Goal: Task Accomplishment & Management: Complete application form

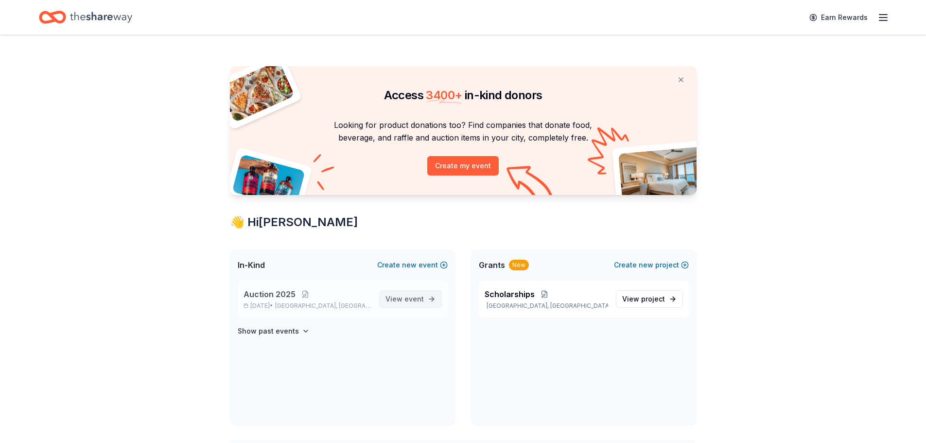
click at [408, 298] on span "event" at bounding box center [413, 299] width 19 height 8
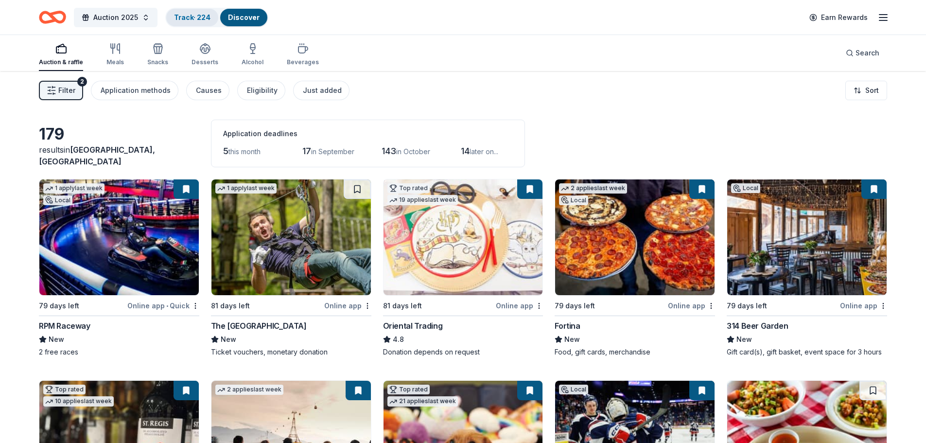
click at [190, 17] on link "Track · 224" at bounding box center [192, 17] width 36 height 8
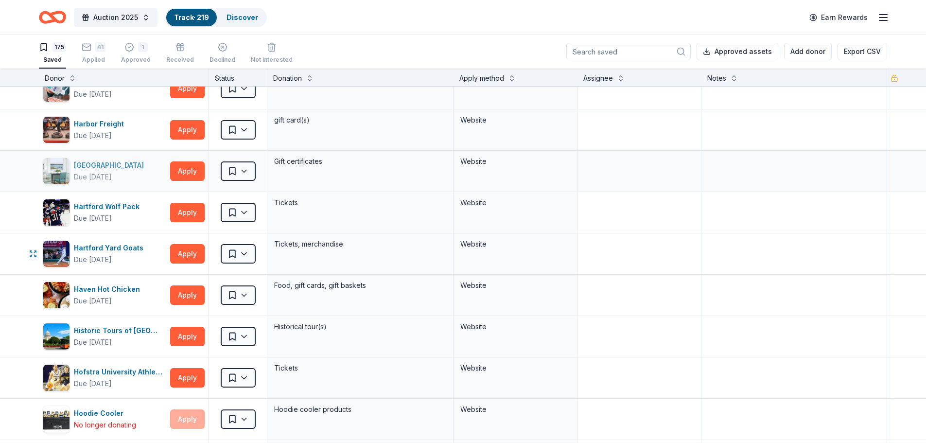
scroll to position [875, 0]
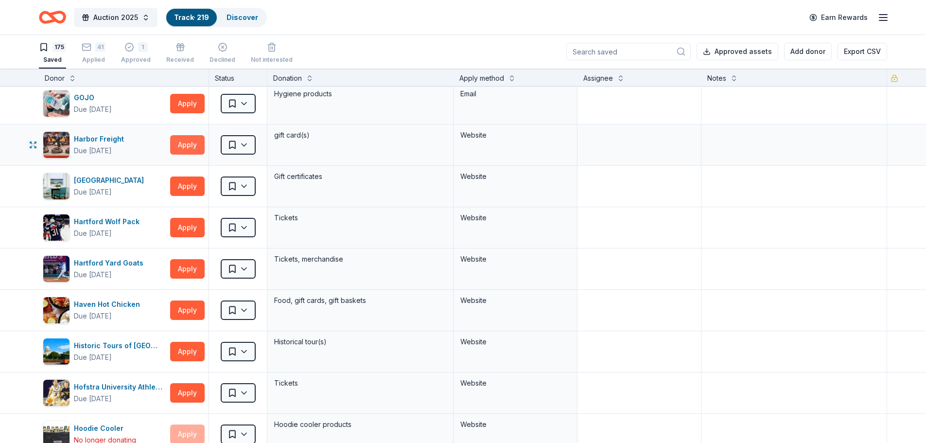
click at [188, 151] on button "Apply" at bounding box center [187, 144] width 35 height 19
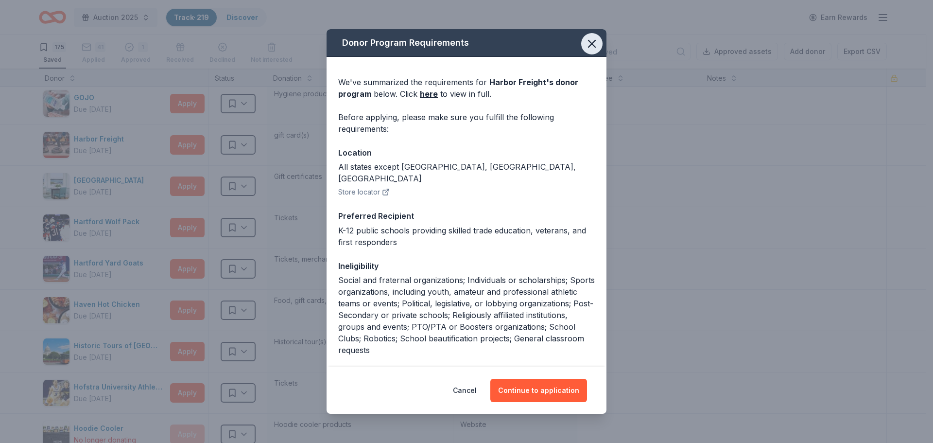
click at [587, 43] on icon "button" at bounding box center [592, 44] width 14 height 14
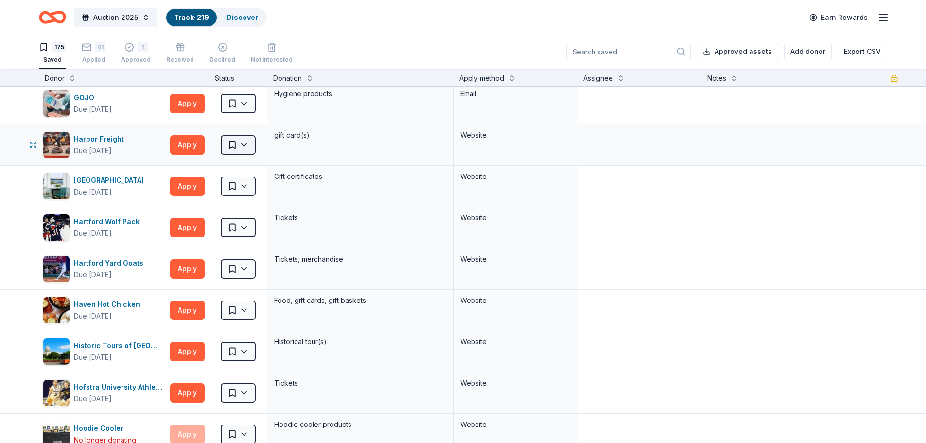
click at [244, 141] on html "Auction 2025 Track · 219 Discover Earn Rewards 175 Saved 41 Applied 1 Approved …" at bounding box center [463, 221] width 926 height 443
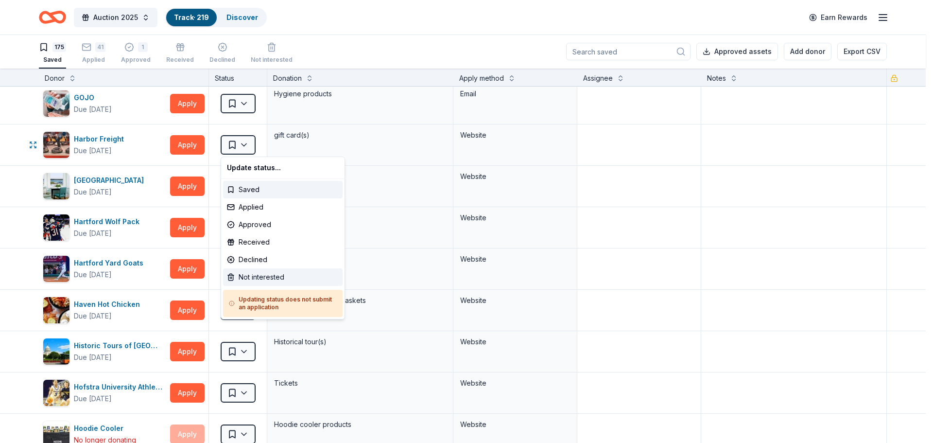
click at [247, 281] on div "Not interested" at bounding box center [283, 276] width 120 height 17
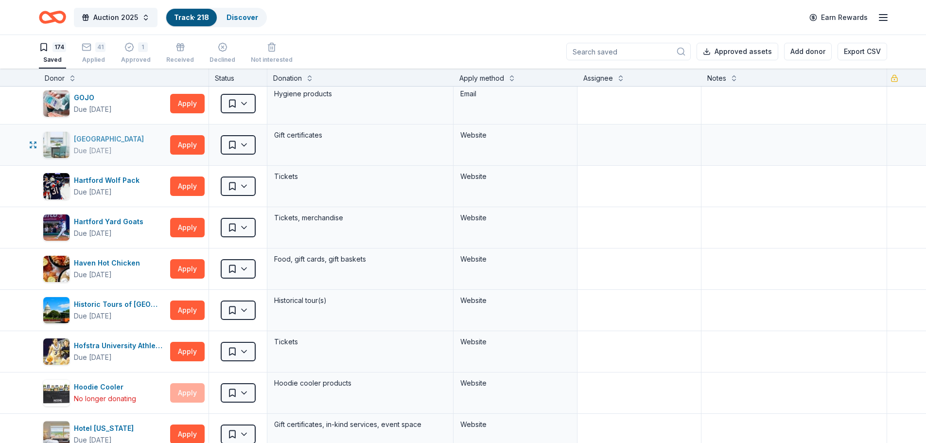
click at [112, 139] on div "Harbor View Hotel" at bounding box center [111, 139] width 74 height 12
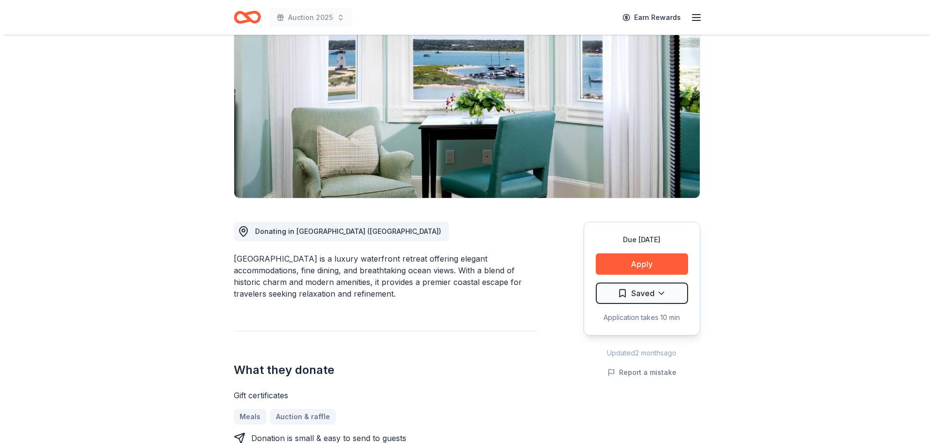
scroll to position [146, 0]
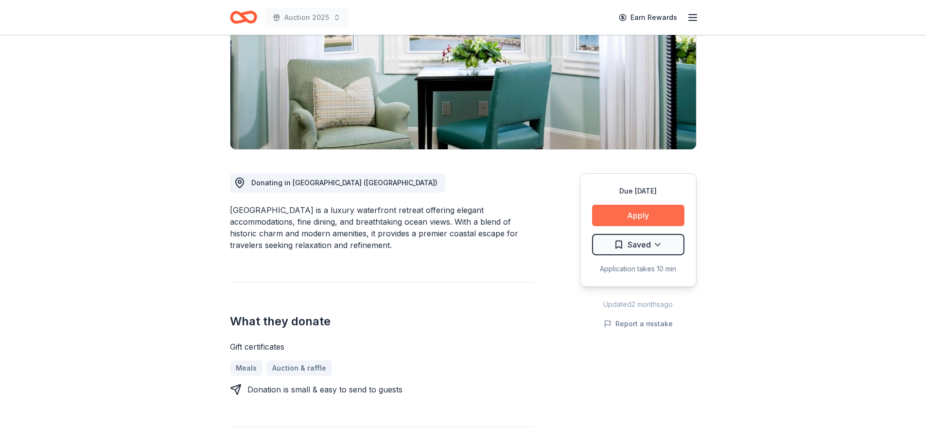
click at [648, 218] on button "Apply" at bounding box center [638, 215] width 92 height 21
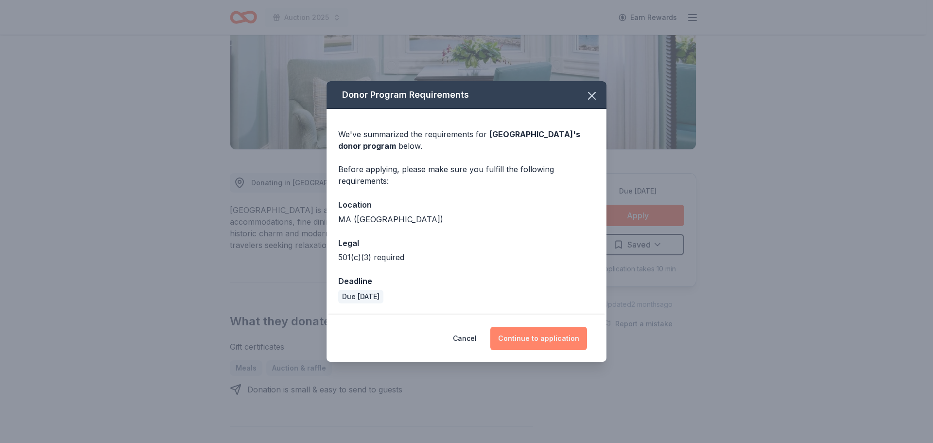
click at [536, 336] on button "Continue to application" at bounding box center [538, 338] width 97 height 23
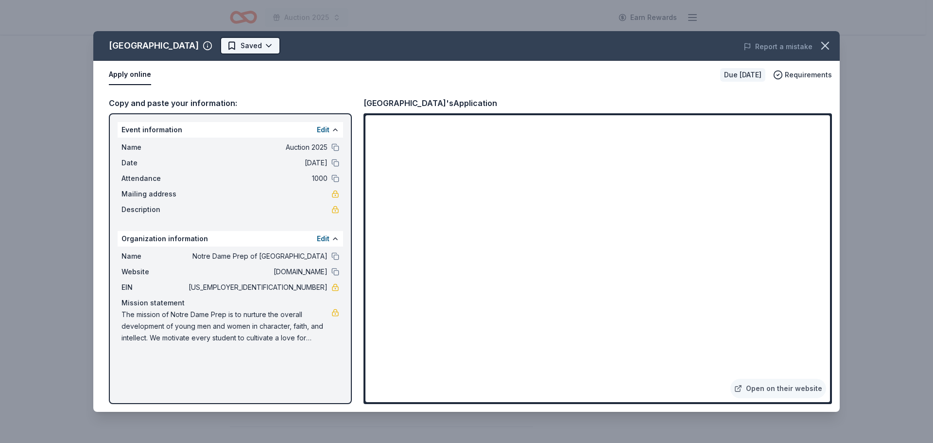
click at [258, 45] on html "Auction 2025 Earn Rewards Due in 79 days Share Harbor View Hotel New Share Dona…" at bounding box center [466, 75] width 933 height 443
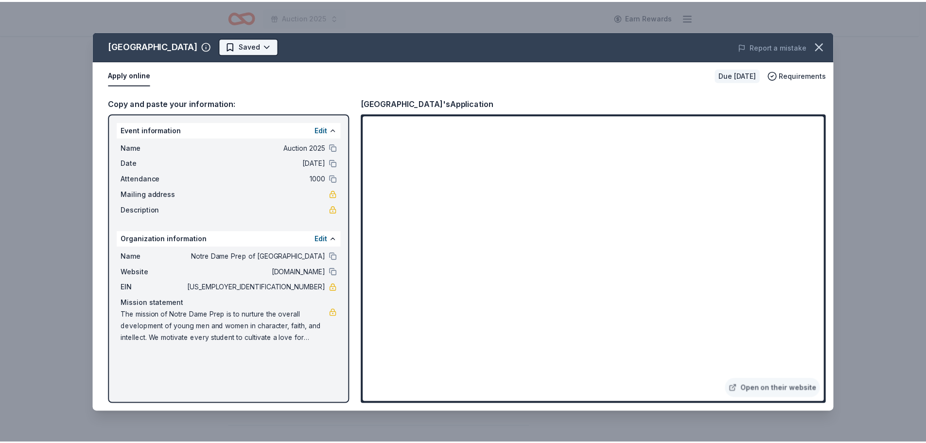
scroll to position [0, 0]
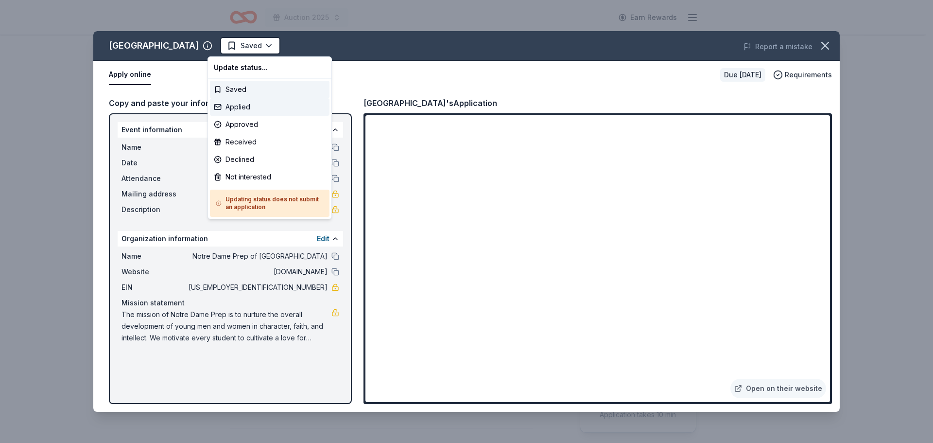
click at [245, 99] on div "Applied" at bounding box center [270, 106] width 120 height 17
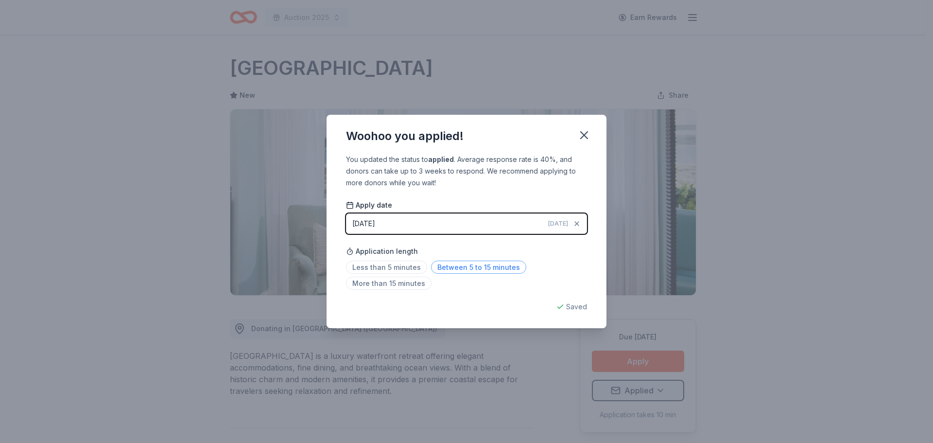
click at [431, 270] on span "Between 5 to 15 minutes" at bounding box center [478, 267] width 95 height 13
click at [586, 133] on icon "button" at bounding box center [584, 135] width 7 height 7
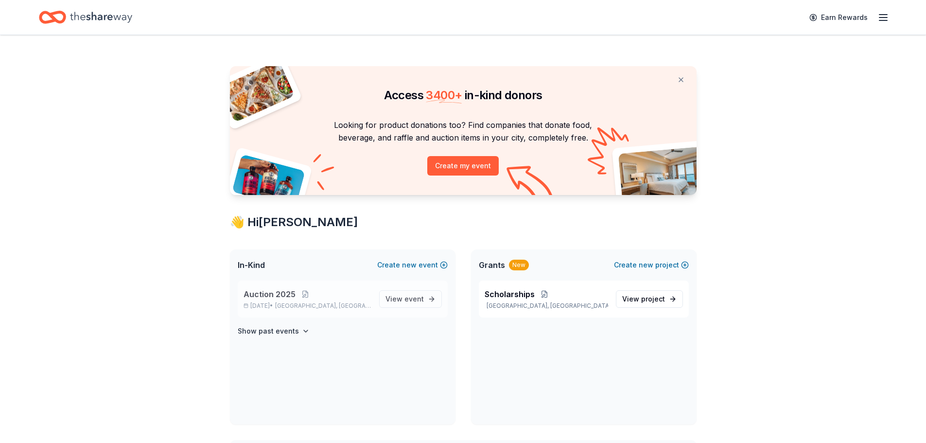
click at [272, 296] on span "Auction 2025" at bounding box center [270, 294] width 52 height 12
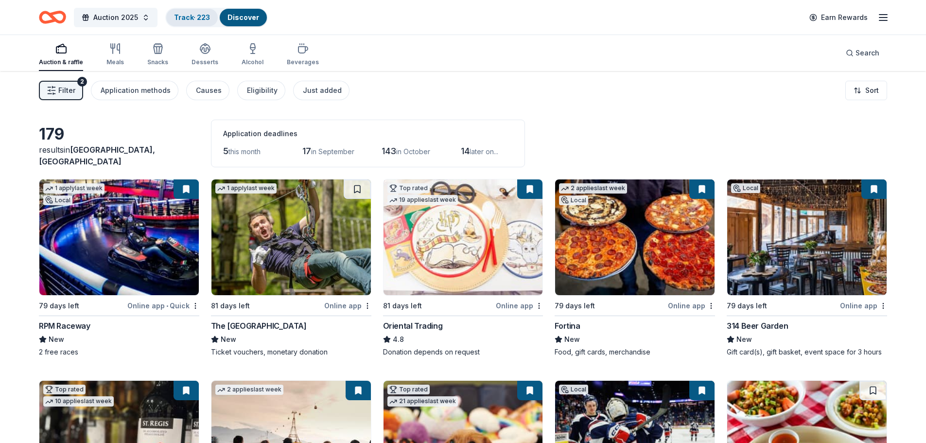
click at [188, 16] on link "Track · 223" at bounding box center [192, 17] width 36 height 8
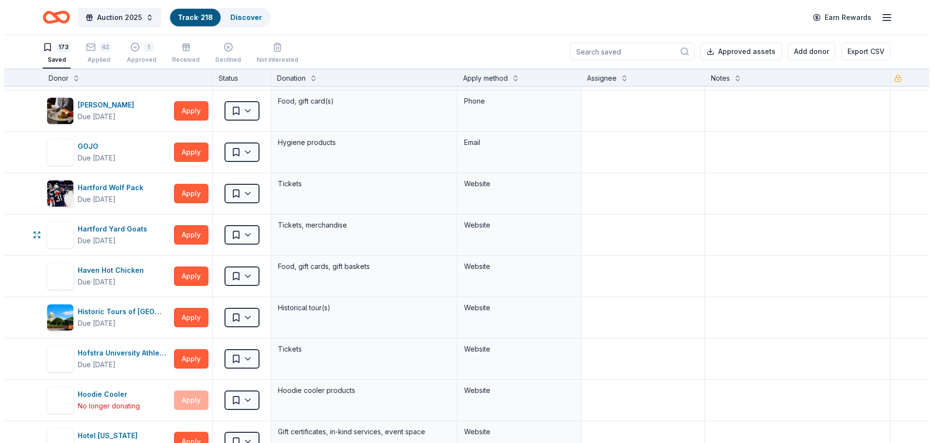
scroll to position [875, 0]
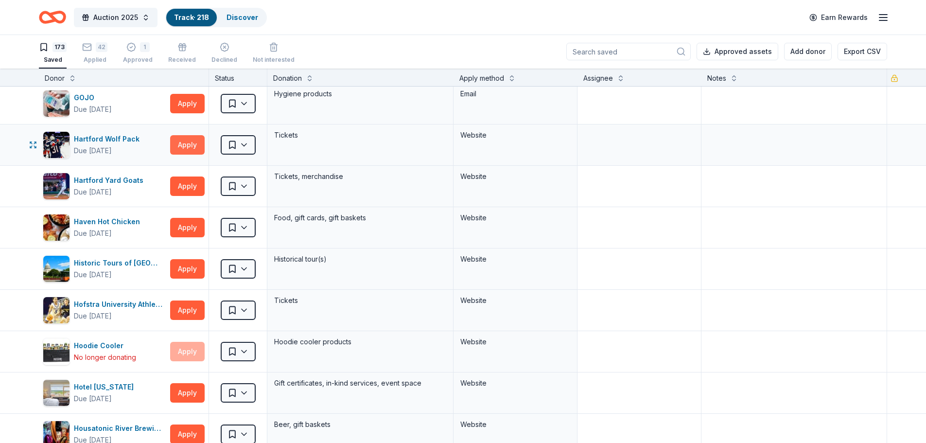
click at [187, 148] on button "Apply" at bounding box center [187, 144] width 35 height 19
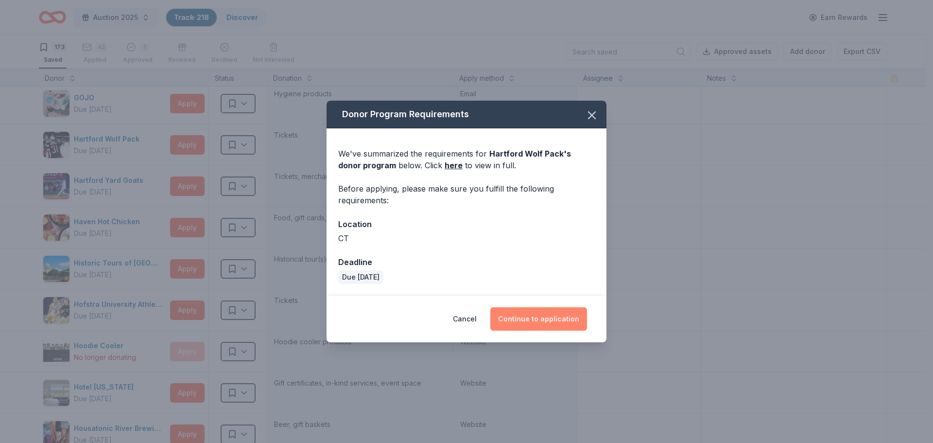
click at [545, 318] on button "Continue to application" at bounding box center [538, 318] width 97 height 23
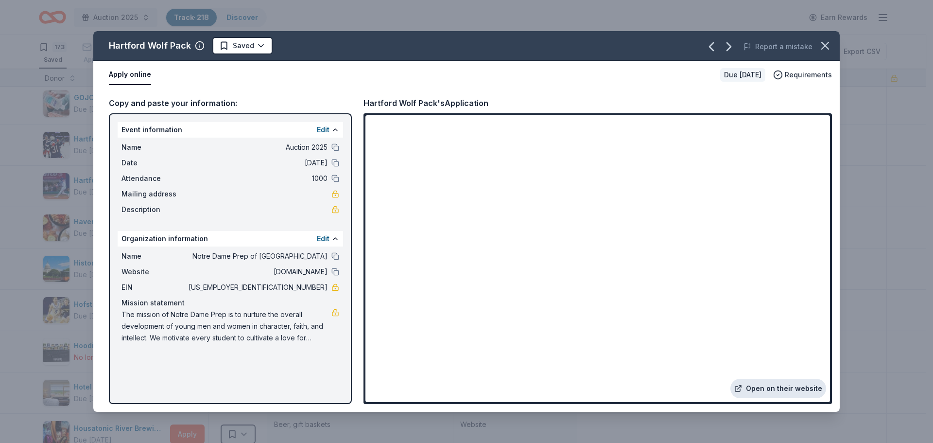
click at [791, 390] on link "Open on their website" at bounding box center [779, 388] width 96 height 19
click at [827, 46] on icon "button" at bounding box center [826, 46] width 14 height 14
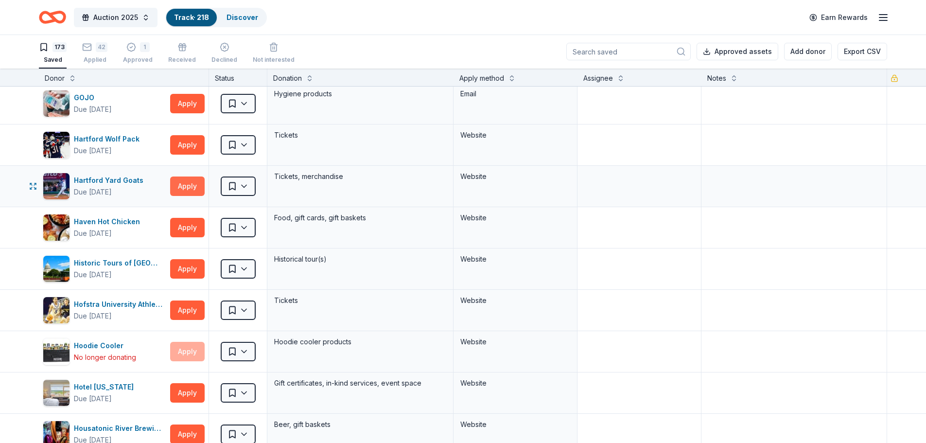
click at [187, 188] on button "Apply" at bounding box center [187, 185] width 35 height 19
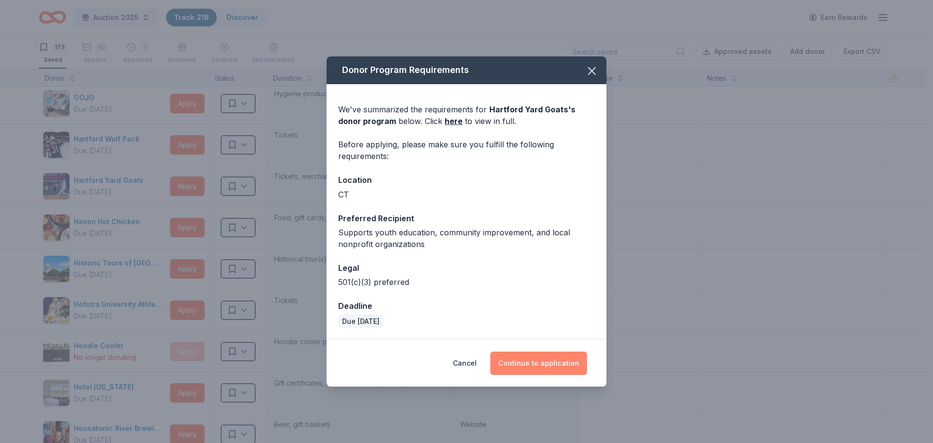
click at [546, 369] on button "Continue to application" at bounding box center [538, 362] width 97 height 23
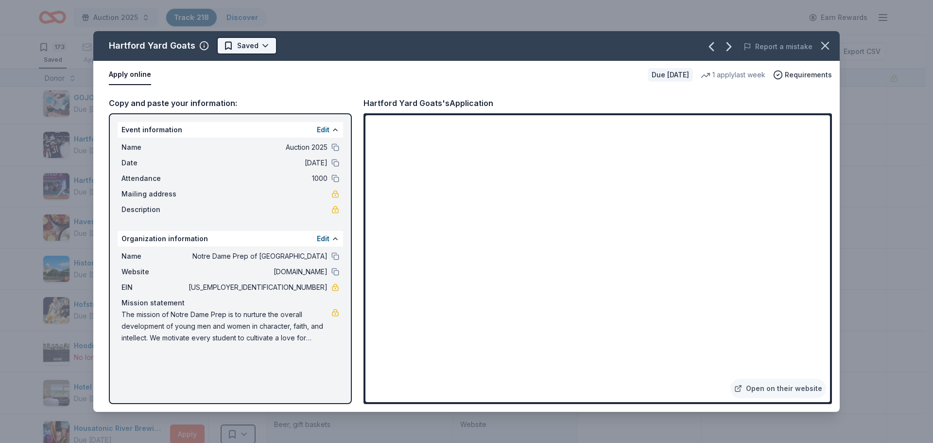
click at [244, 44] on html "Auction 2025 Track · 218 Discover Earn Rewards 173 Saved 42 Applied 1 Approved …" at bounding box center [466, 221] width 933 height 443
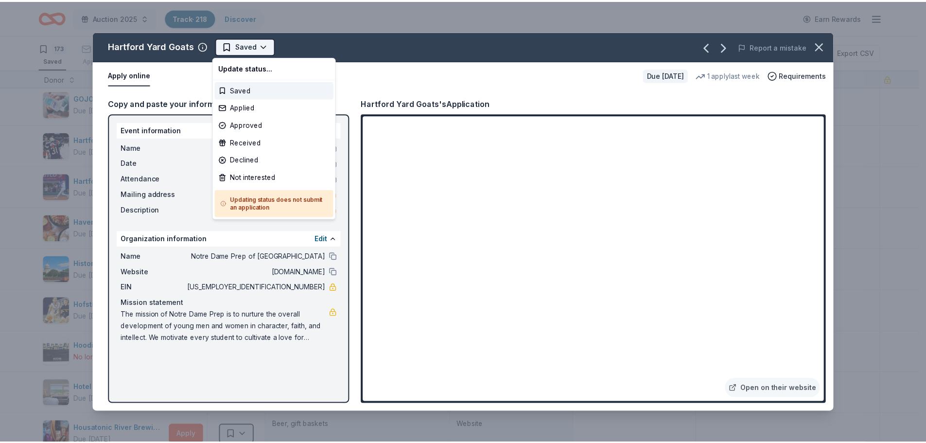
scroll to position [0, 0]
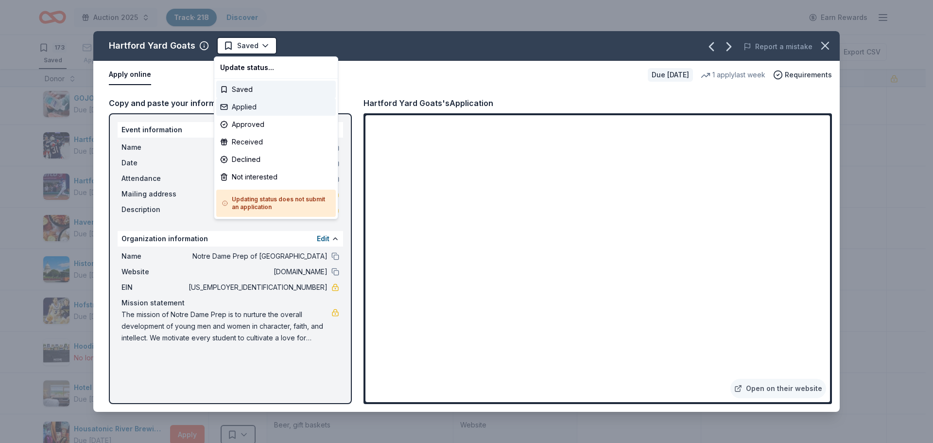
click at [242, 104] on div "Applied" at bounding box center [276, 106] width 120 height 17
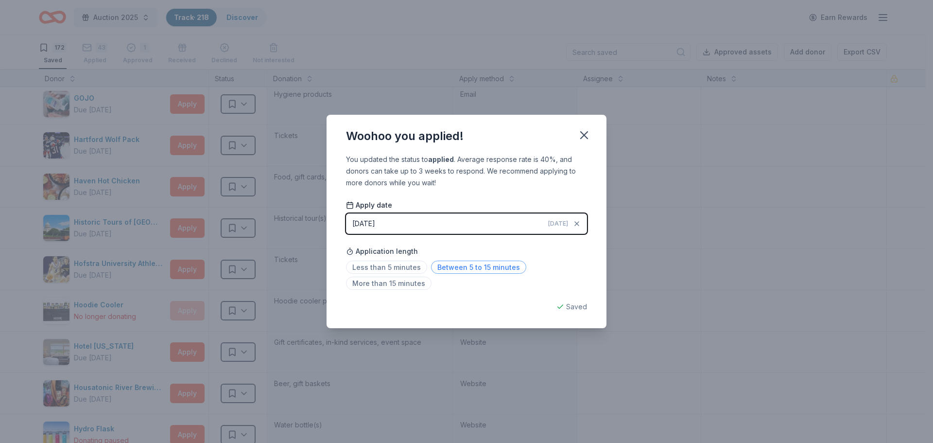
click at [481, 268] on span "Between 5 to 15 minutes" at bounding box center [478, 267] width 95 height 13
click at [587, 134] on icon "button" at bounding box center [584, 135] width 14 height 14
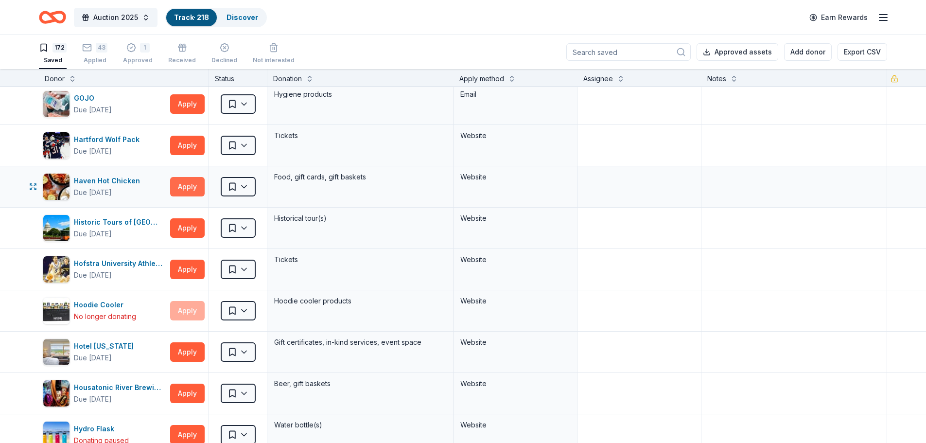
click at [185, 188] on button "Apply" at bounding box center [187, 186] width 35 height 19
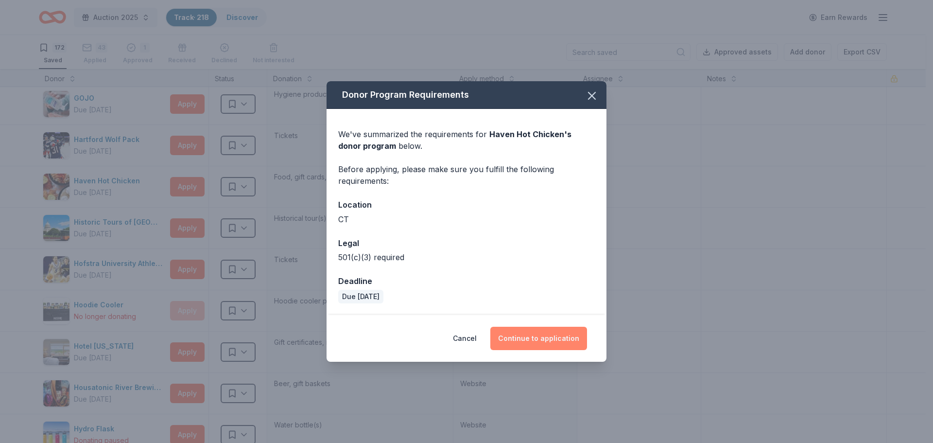
click at [534, 337] on button "Continue to application" at bounding box center [538, 338] width 97 height 23
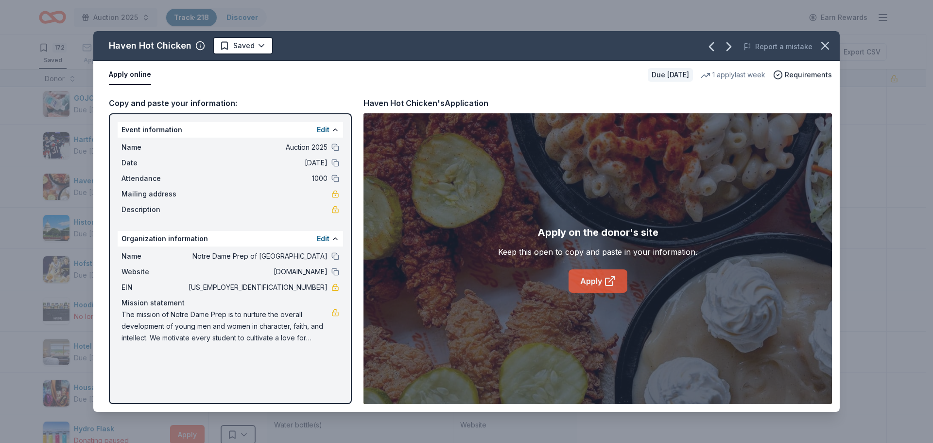
click at [602, 283] on link "Apply" at bounding box center [598, 280] width 59 height 23
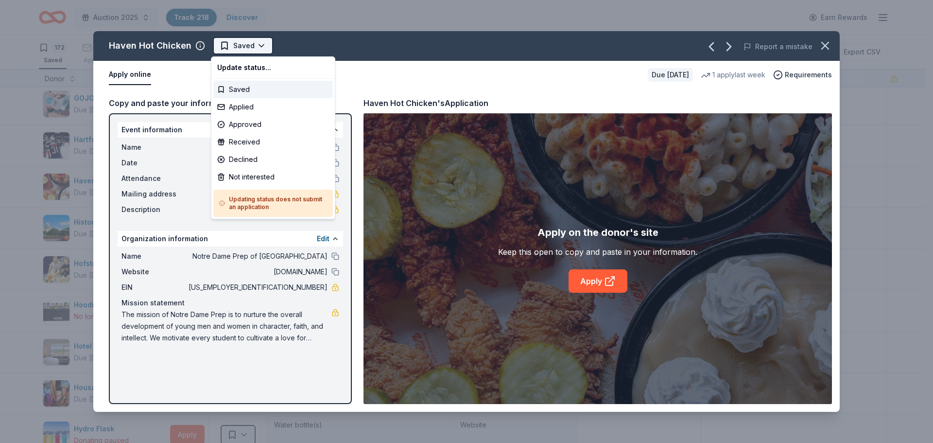
click at [243, 47] on html "Auction 2025 Track · 218 Discover Earn Rewards 172 Saved 43 Applied 1 Approved …" at bounding box center [466, 221] width 933 height 443
click at [238, 108] on div "Applied" at bounding box center [273, 106] width 120 height 17
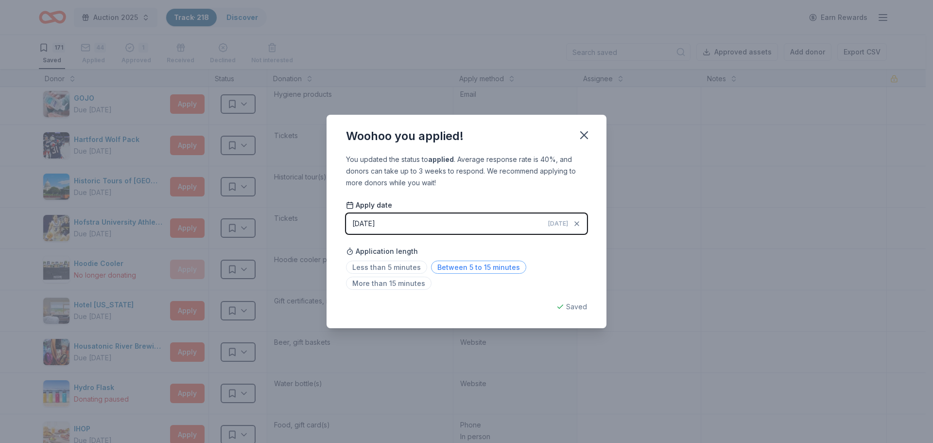
click at [487, 264] on span "Between 5 to 15 minutes" at bounding box center [478, 267] width 95 height 13
click at [582, 135] on icon "button" at bounding box center [584, 135] width 14 height 14
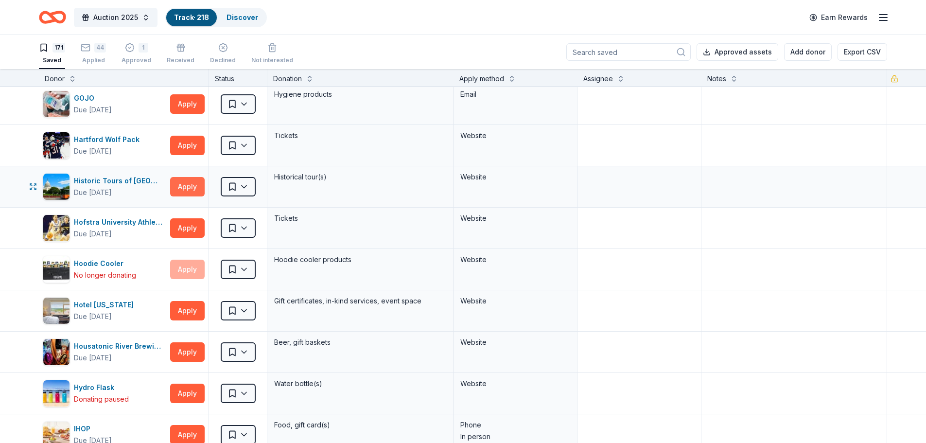
click at [191, 187] on button "Apply" at bounding box center [187, 186] width 35 height 19
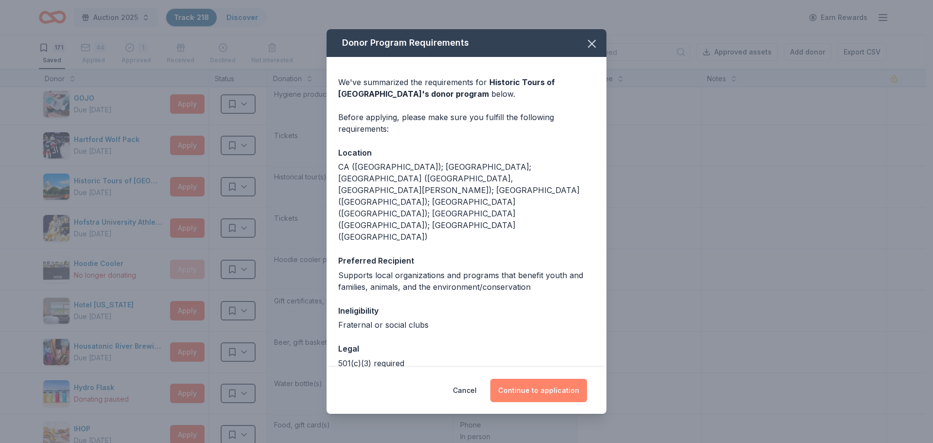
click at [543, 390] on button "Continue to application" at bounding box center [538, 390] width 97 height 23
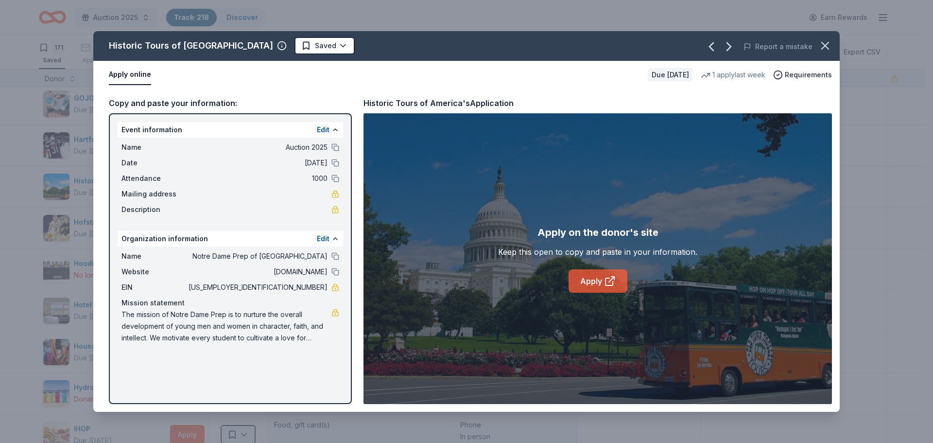
click at [593, 285] on link "Apply" at bounding box center [598, 280] width 59 height 23
click at [272, 46] on html "Auction 2025 Track · 218 Discover Earn Rewards 171 Saved 44 Applied 1 Approved …" at bounding box center [466, 221] width 933 height 443
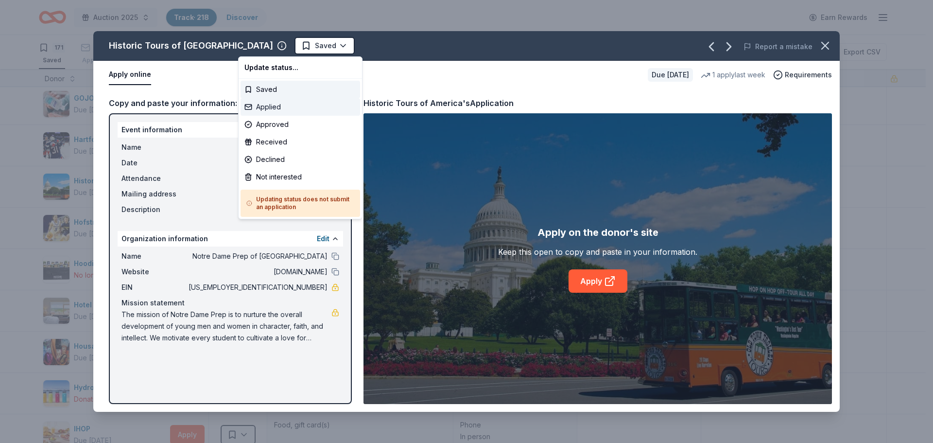
click at [264, 105] on div "Applied" at bounding box center [301, 106] width 120 height 17
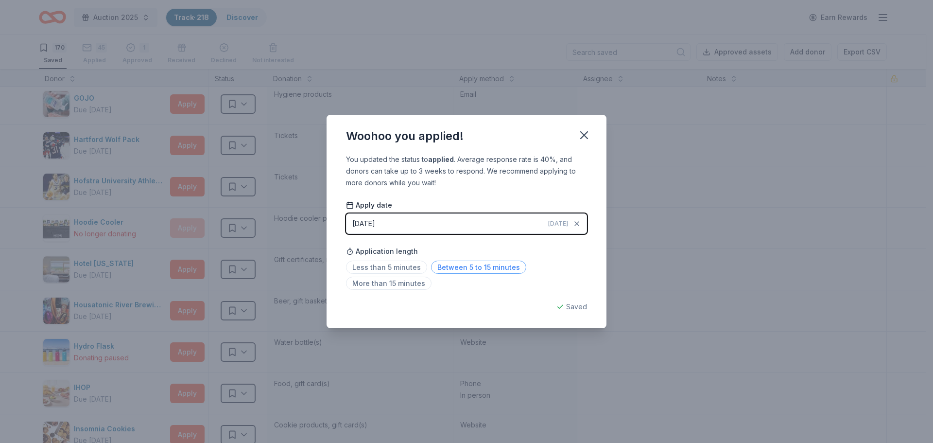
click at [470, 268] on span "Between 5 to 15 minutes" at bounding box center [478, 267] width 95 height 13
click at [585, 134] on icon "button" at bounding box center [584, 135] width 7 height 7
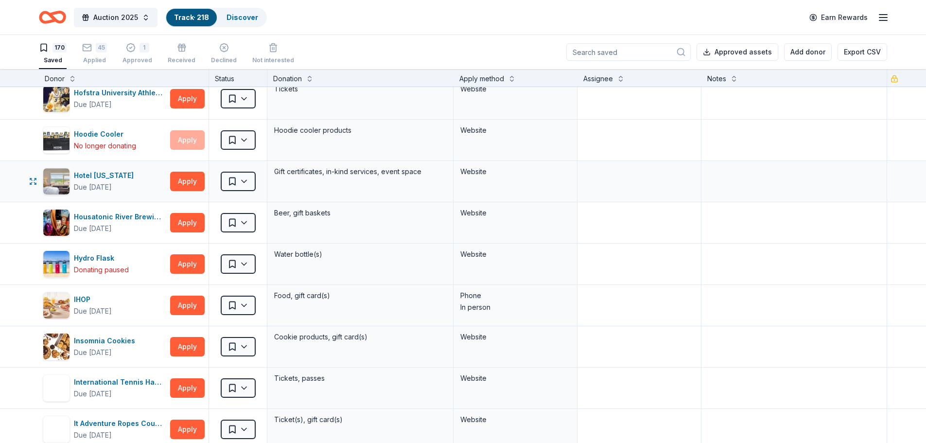
scroll to position [972, 0]
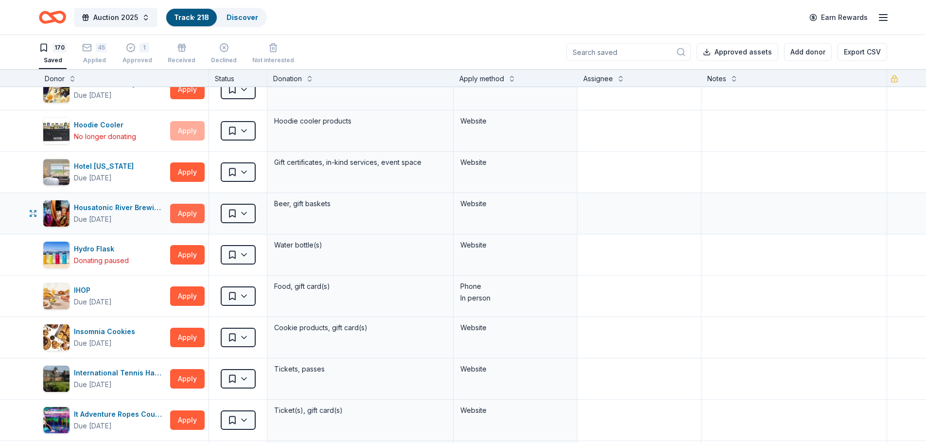
click at [188, 211] on button "Apply" at bounding box center [187, 213] width 35 height 19
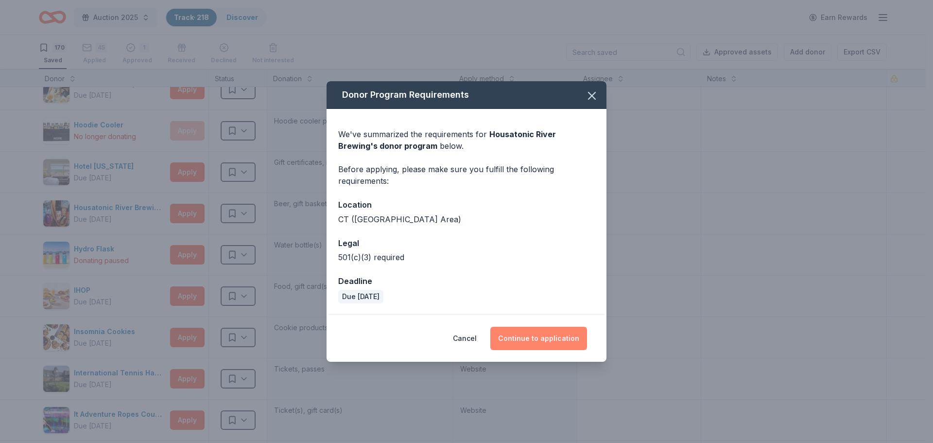
click at [556, 336] on button "Continue to application" at bounding box center [538, 338] width 97 height 23
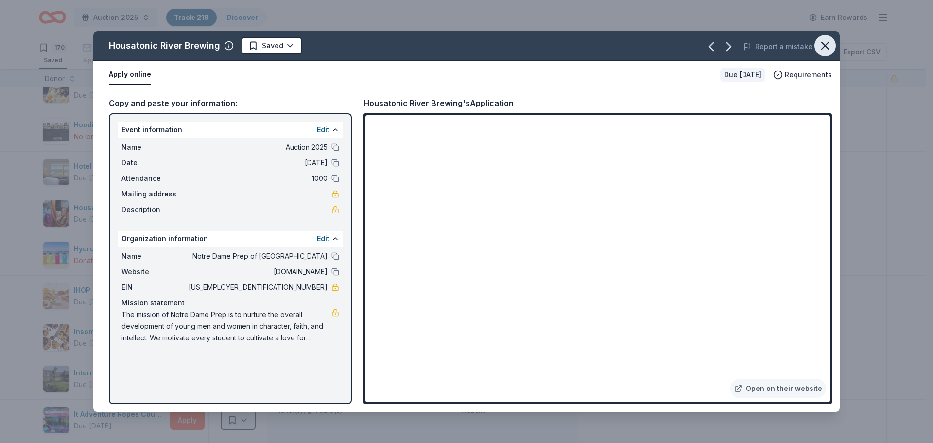
click at [828, 48] on icon "button" at bounding box center [826, 46] width 14 height 14
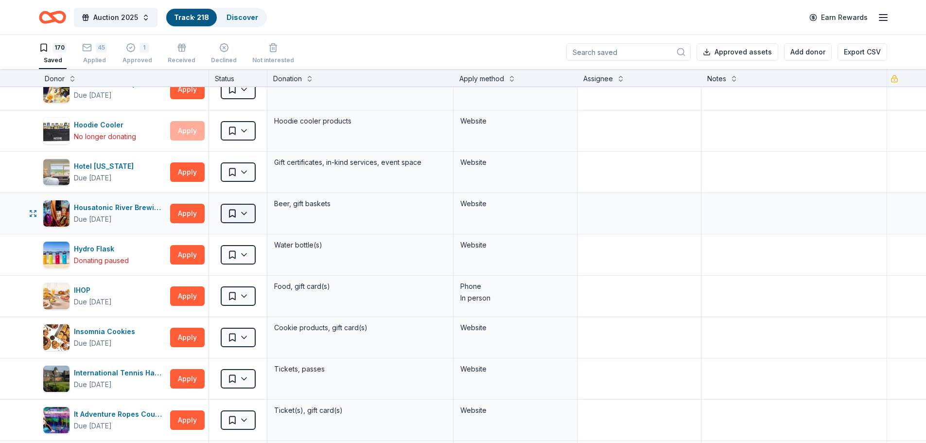
click at [247, 216] on html "Auction 2025 Track · 218 Discover Earn Rewards 170 Saved 45 Applied 1 Approved …" at bounding box center [463, 221] width 926 height 443
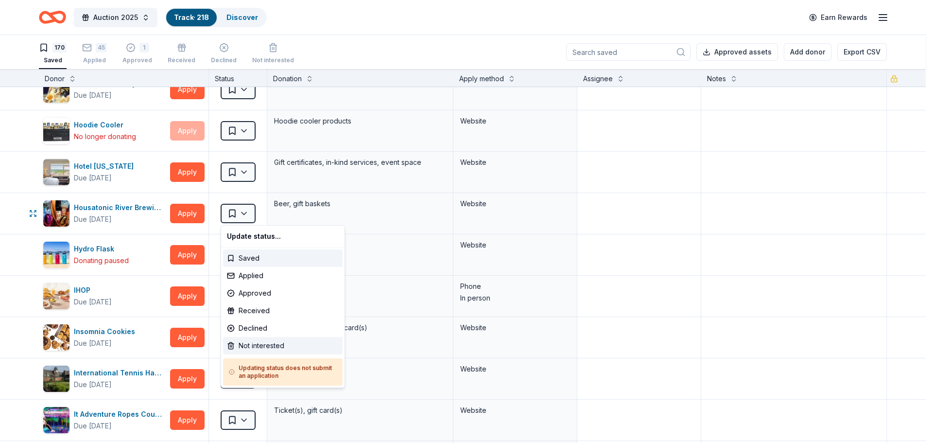
click at [245, 347] on div "Not interested" at bounding box center [283, 345] width 120 height 17
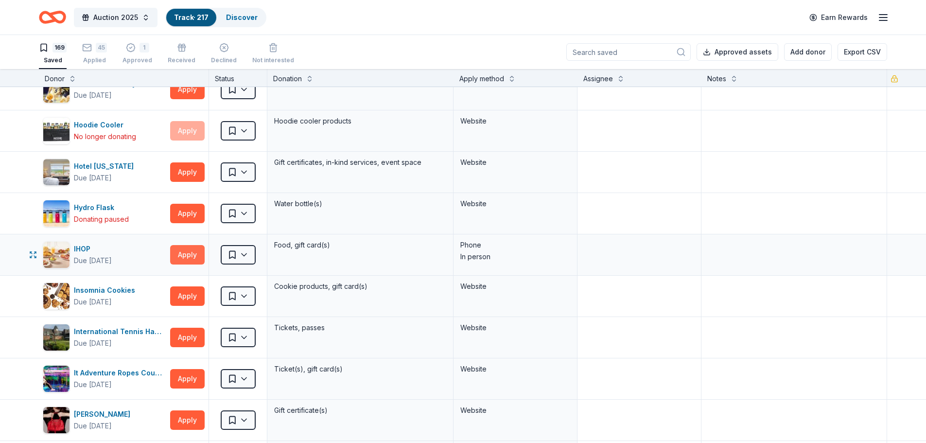
click at [185, 256] on button "Apply" at bounding box center [187, 254] width 35 height 19
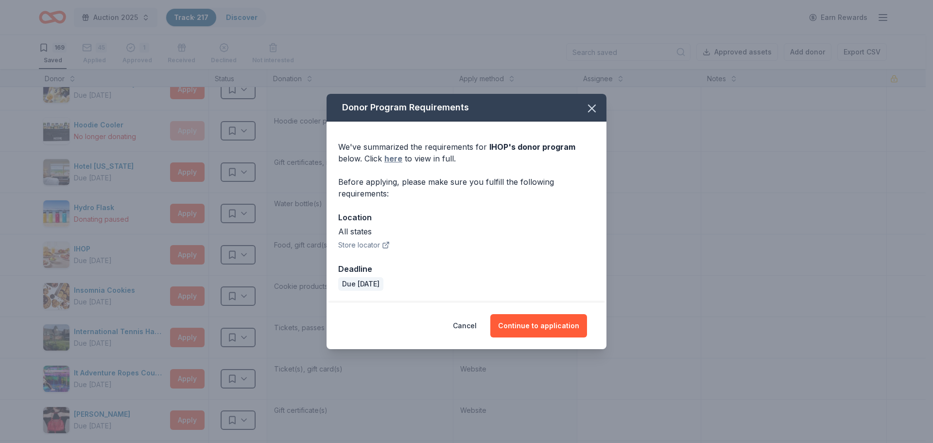
click at [393, 161] on link "here" at bounding box center [393, 159] width 18 height 12
click at [530, 325] on button "Continue to application" at bounding box center [538, 325] width 97 height 23
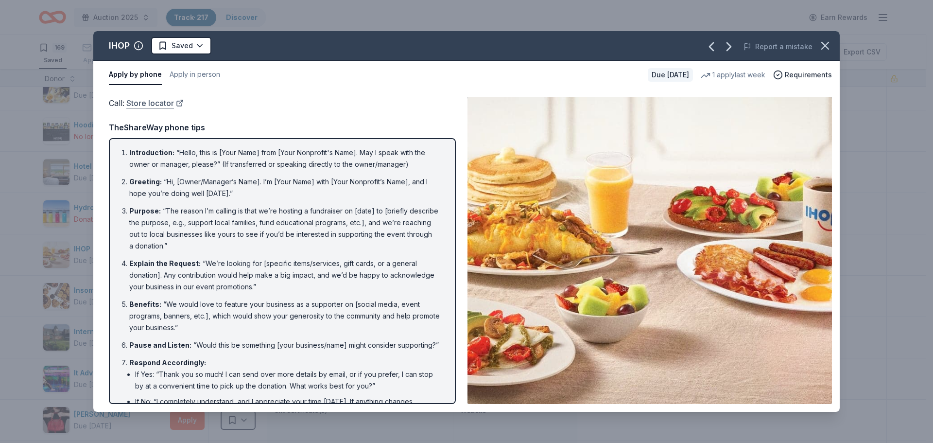
click at [157, 102] on link "Store locator" at bounding box center [154, 103] width 57 height 13
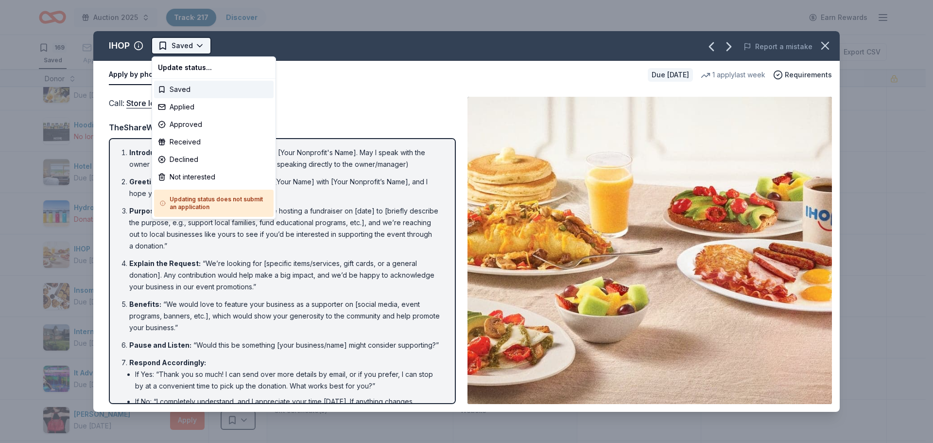
click at [195, 43] on html "Auction 2025 Track · 217 Discover Earn Rewards 169 Saved 45 Applied 1 Approved …" at bounding box center [466, 221] width 933 height 443
click at [189, 178] on div "Not interested" at bounding box center [214, 176] width 120 height 17
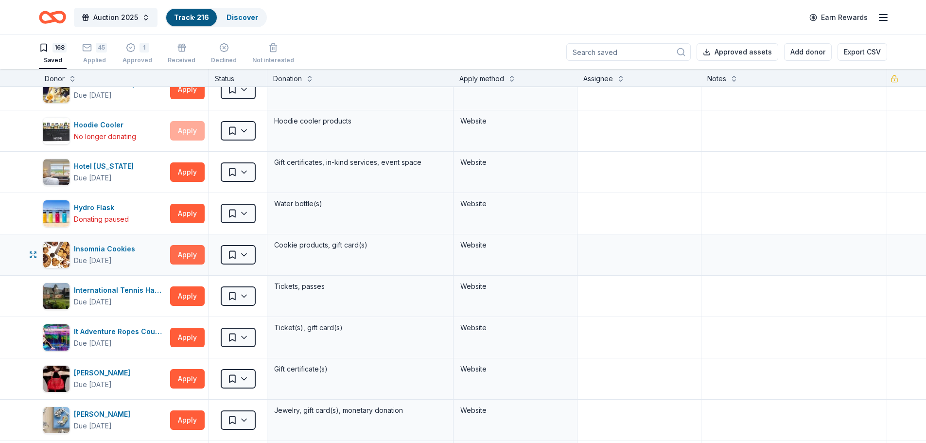
click at [192, 253] on button "Apply" at bounding box center [187, 254] width 35 height 19
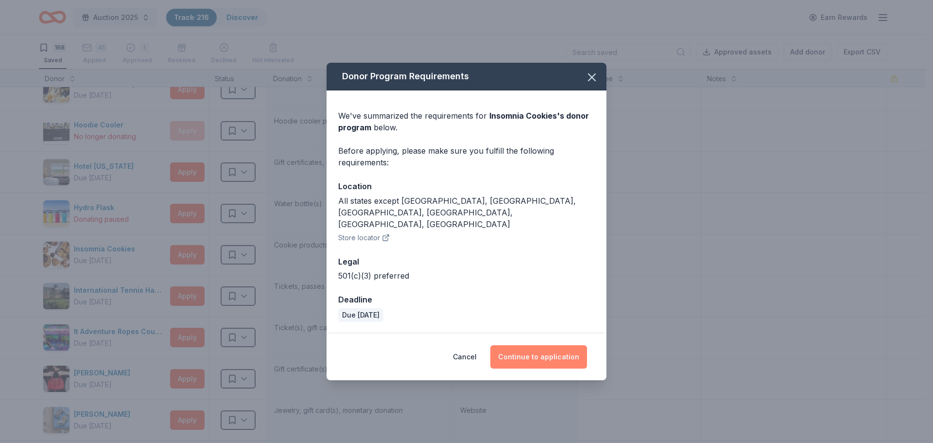
click at [543, 345] on button "Continue to application" at bounding box center [538, 356] width 97 height 23
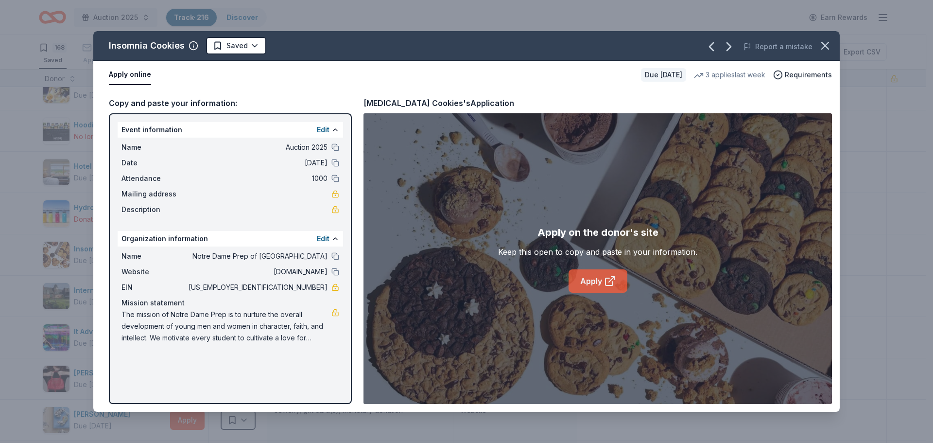
click at [598, 282] on link "Apply" at bounding box center [598, 280] width 59 height 23
click at [236, 46] on html "Auction 2025 Track · 216 Discover Earn Rewards 168 Saved 45 Applied 1 Approved …" at bounding box center [466, 221] width 933 height 443
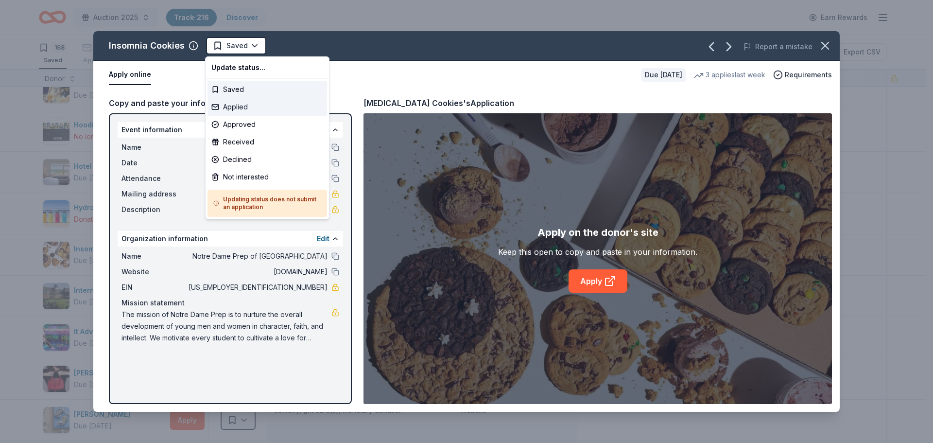
click at [227, 101] on div "Applied" at bounding box center [268, 106] width 120 height 17
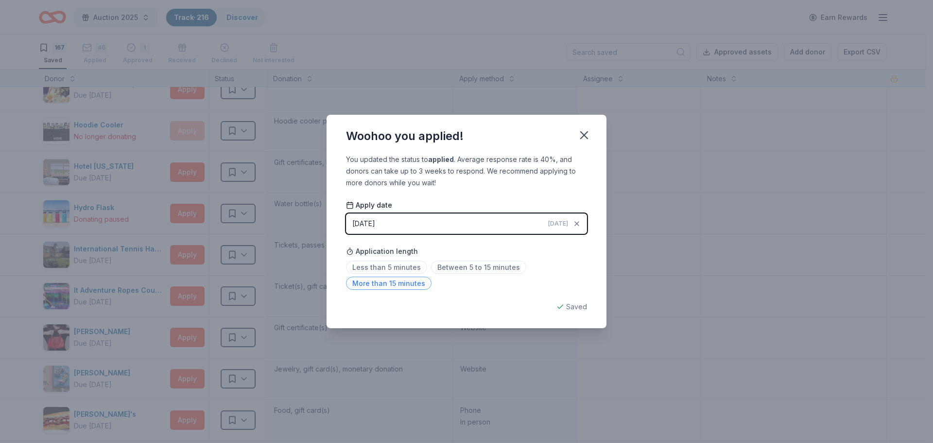
click at [378, 282] on span "More than 15 minutes" at bounding box center [389, 283] width 86 height 13
click at [587, 130] on icon "button" at bounding box center [584, 135] width 14 height 14
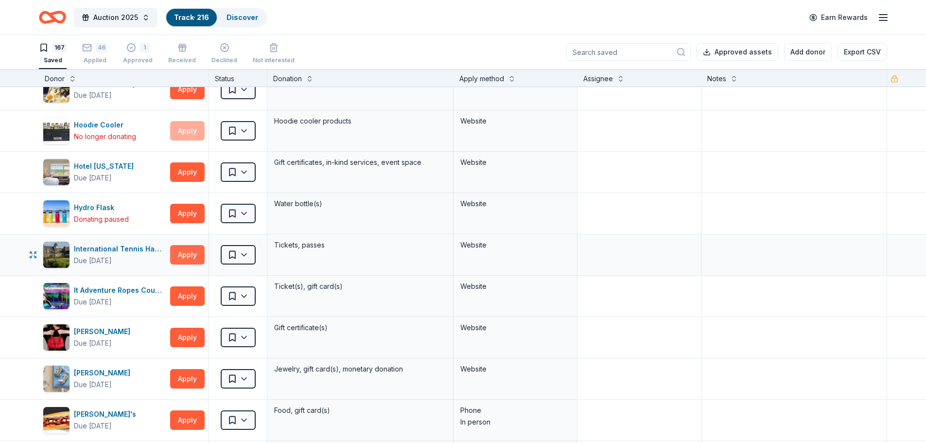
click at [187, 254] on button "Apply" at bounding box center [187, 254] width 35 height 19
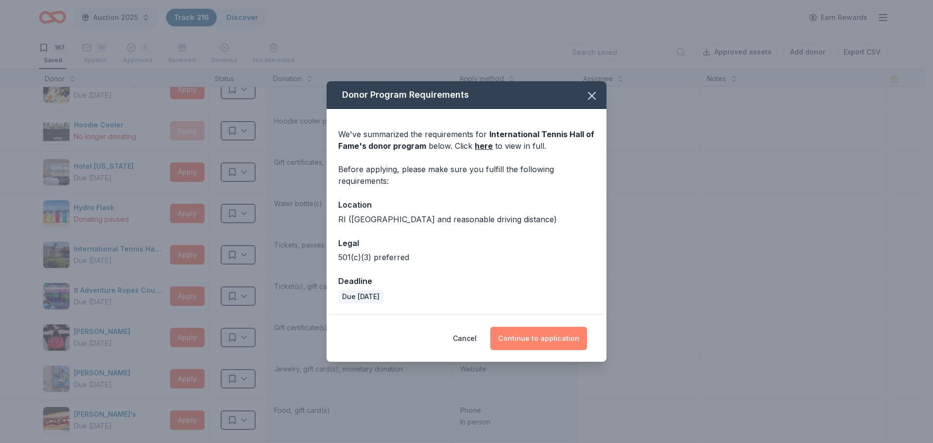
click at [538, 332] on button "Continue to application" at bounding box center [538, 338] width 97 height 23
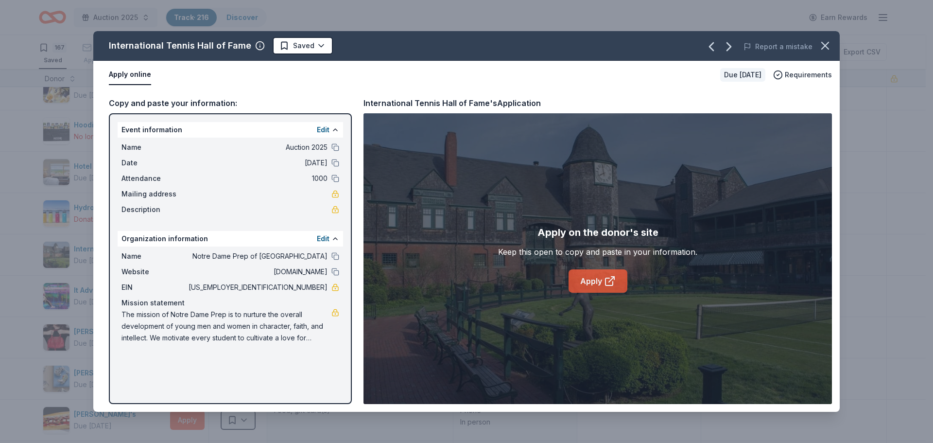
click at [596, 282] on link "Apply" at bounding box center [598, 280] width 59 height 23
click at [304, 43] on html "Auction 2025 Track · 216 Discover Earn Rewards 167 Saved 46 Applied 1 Approved …" at bounding box center [466, 221] width 933 height 443
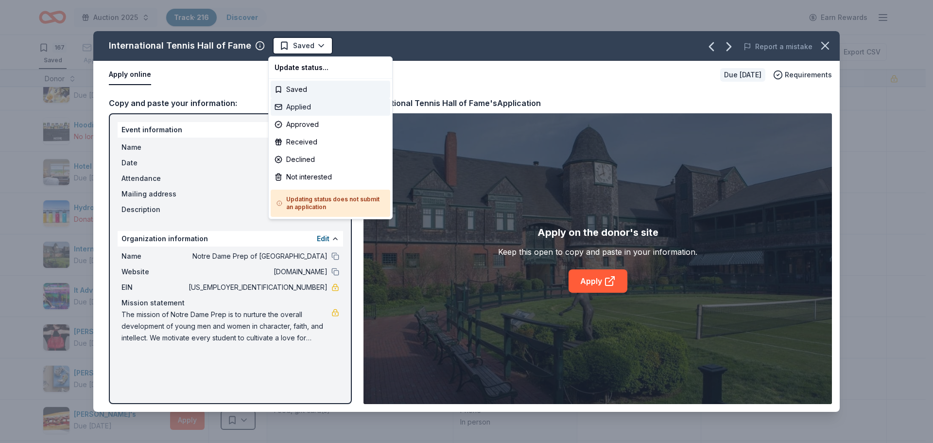
click at [296, 104] on div "Applied" at bounding box center [331, 106] width 120 height 17
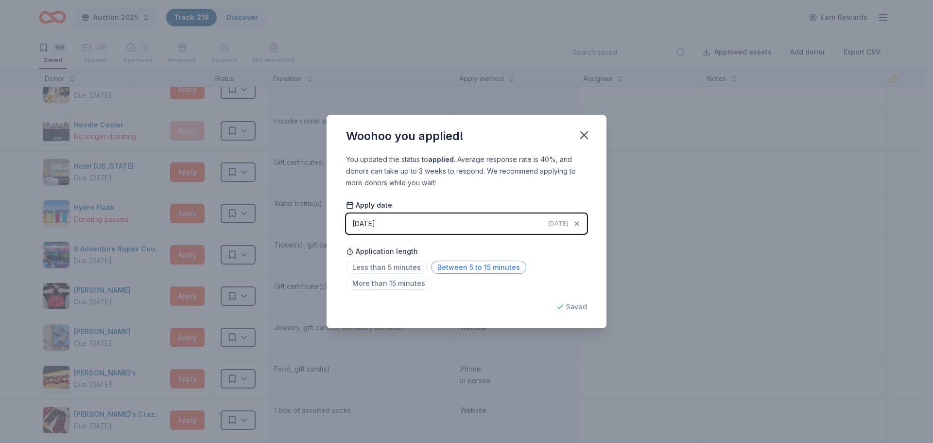
click at [454, 269] on span "Between 5 to 15 minutes" at bounding box center [478, 267] width 95 height 13
click at [585, 134] on icon "button" at bounding box center [584, 135] width 7 height 7
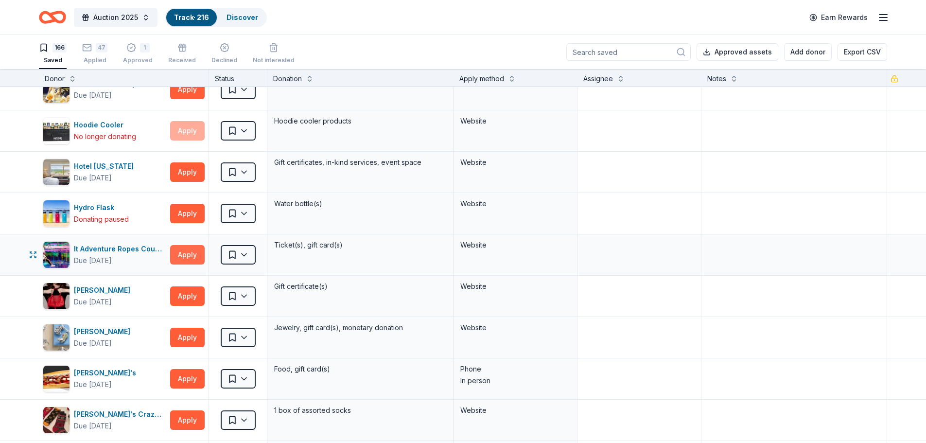
click at [183, 253] on button "Apply" at bounding box center [187, 254] width 35 height 19
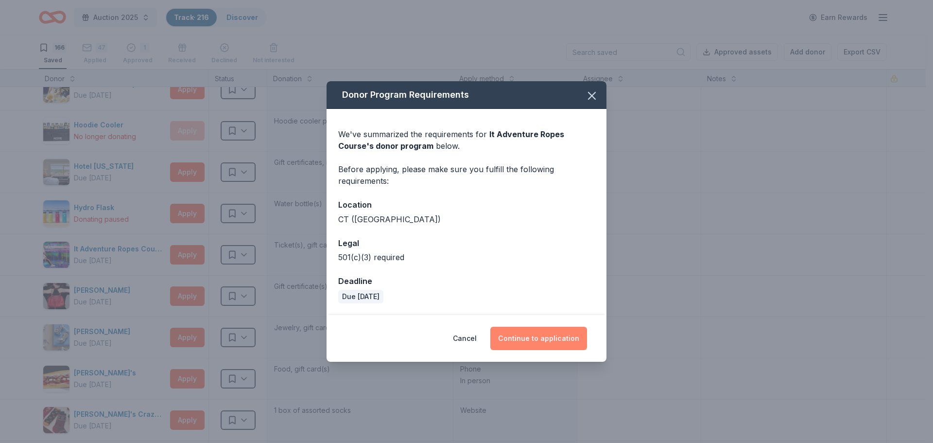
click at [542, 343] on button "Continue to application" at bounding box center [538, 338] width 97 height 23
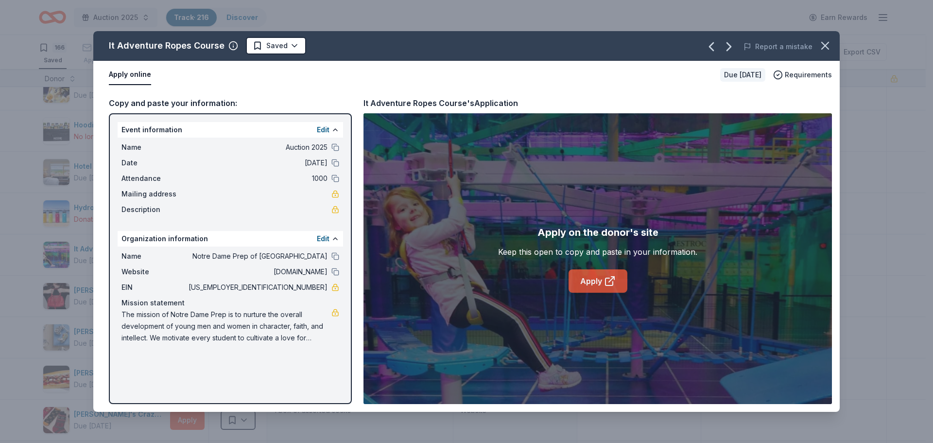
click at [596, 280] on link "Apply" at bounding box center [598, 280] width 59 height 23
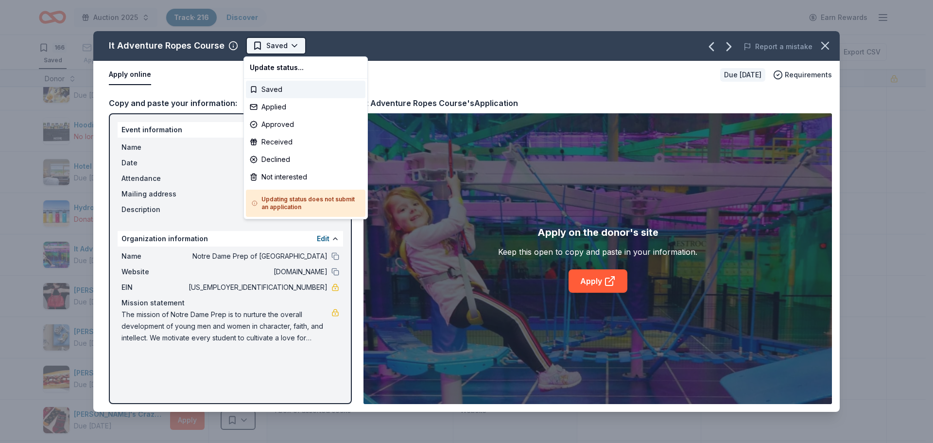
click at [270, 47] on html "Auction 2025 Track · 216 Discover Earn Rewards 166 Saved 47 Applied 1 Approved …" at bounding box center [466, 221] width 933 height 443
click at [269, 112] on div "Applied" at bounding box center [306, 106] width 120 height 17
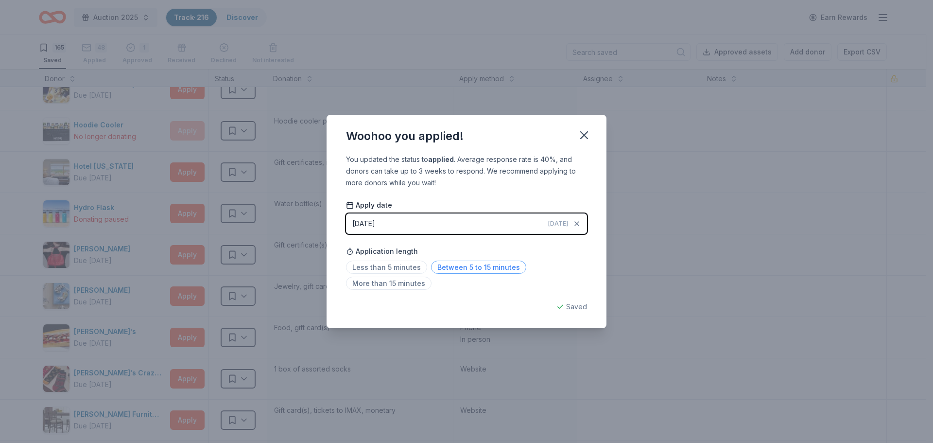
click at [457, 266] on span "Between 5 to 15 minutes" at bounding box center [478, 267] width 95 height 13
click at [584, 133] on icon "button" at bounding box center [584, 135] width 14 height 14
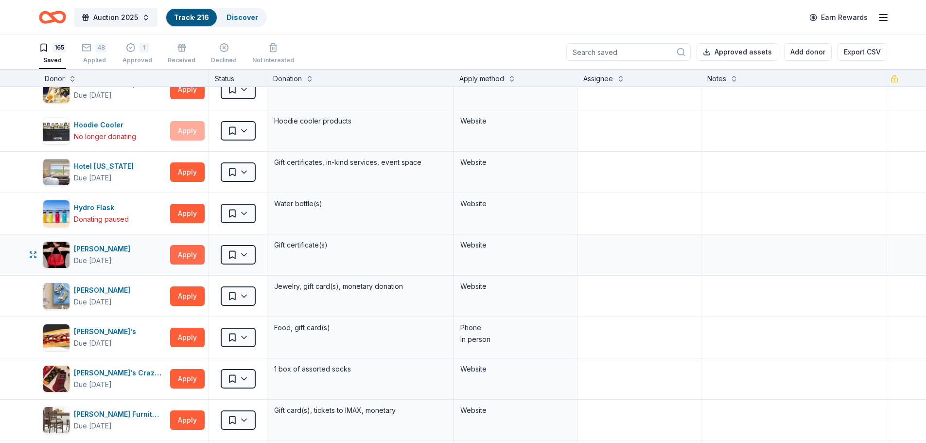
click at [182, 254] on button "Apply" at bounding box center [187, 254] width 35 height 19
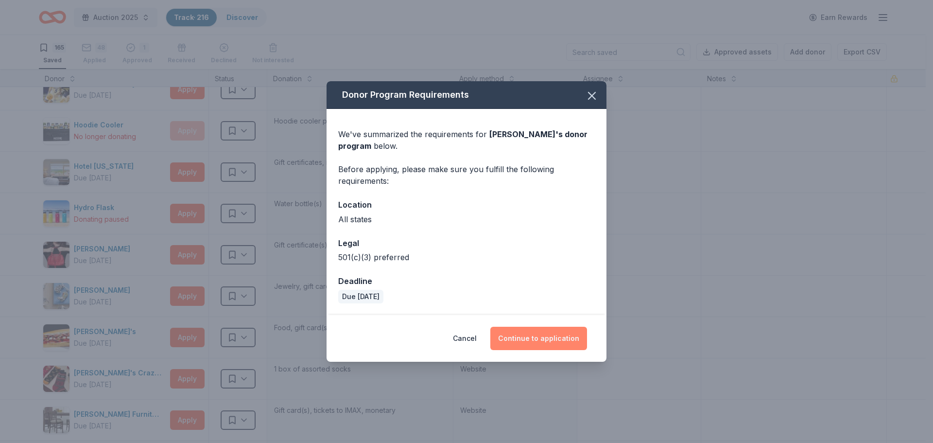
click at [546, 343] on button "Continue to application" at bounding box center [538, 338] width 97 height 23
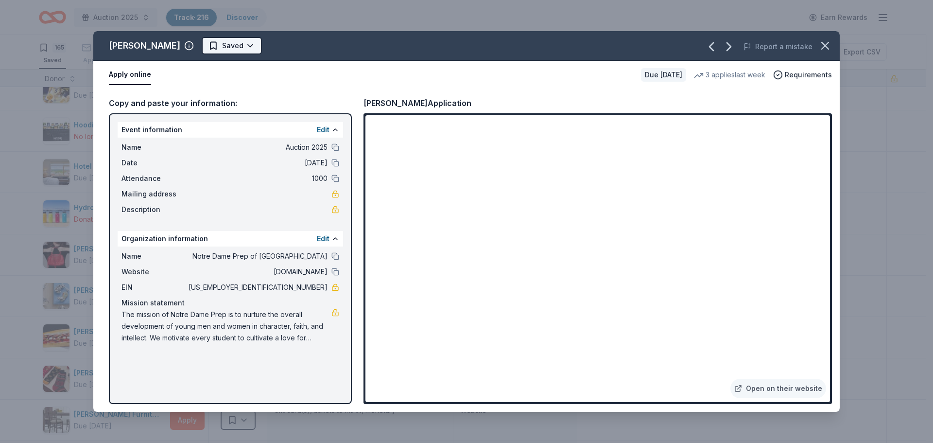
click at [213, 50] on html "Auction 2025 Track · 216 Discover Earn Rewards 165 Saved 48 Applied 1 Approved …" at bounding box center [466, 221] width 933 height 443
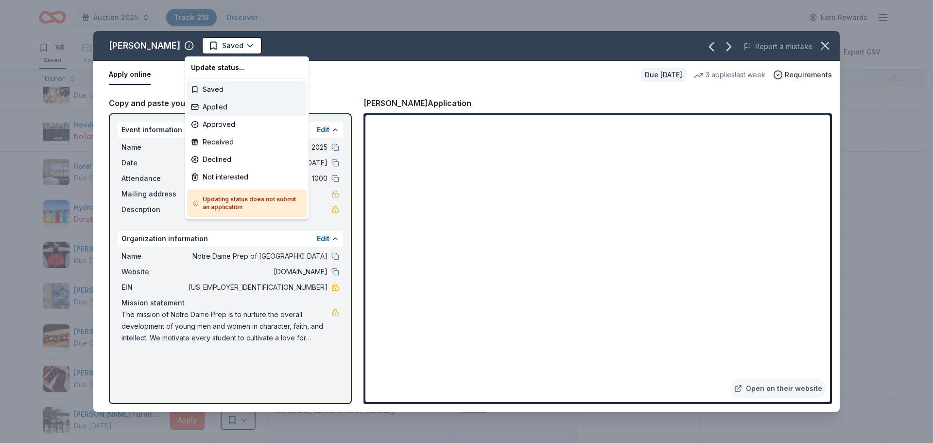
click at [206, 113] on div "Applied" at bounding box center [247, 106] width 120 height 17
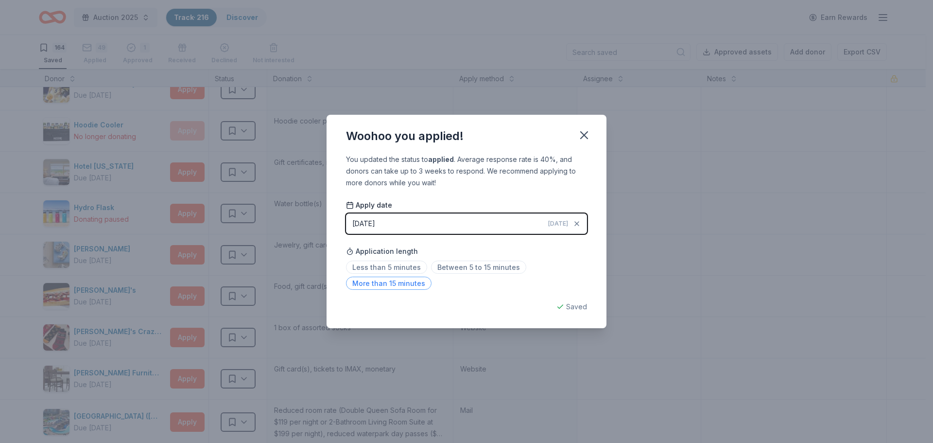
click at [388, 284] on span "More than 15 minutes" at bounding box center [389, 283] width 86 height 13
click at [584, 131] on icon "button" at bounding box center [584, 135] width 14 height 14
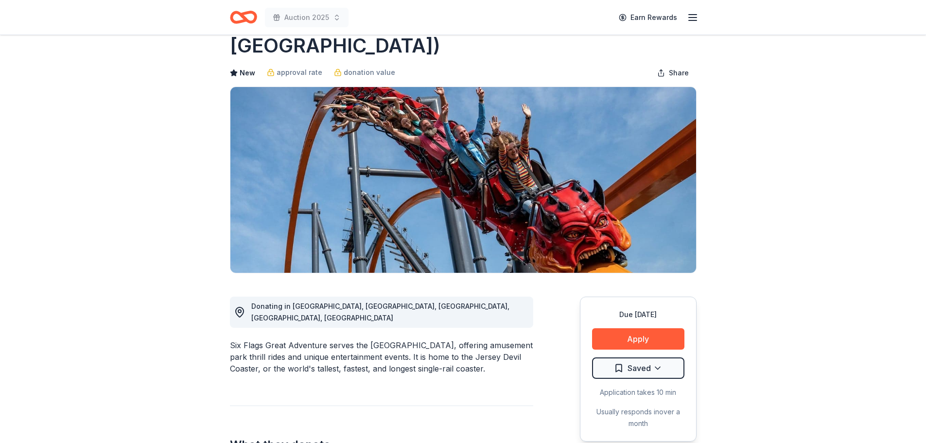
scroll to position [97, 0]
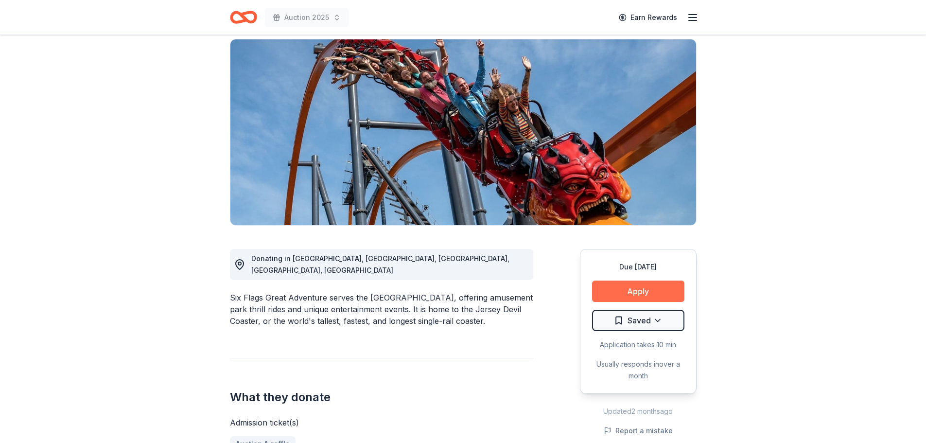
click at [630, 280] on button "Apply" at bounding box center [638, 290] width 92 height 21
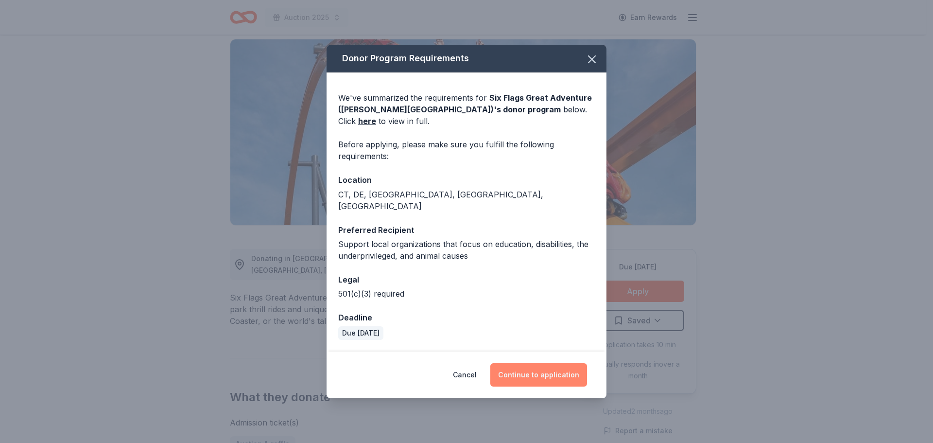
click at [538, 371] on button "Continue to application" at bounding box center [538, 374] width 97 height 23
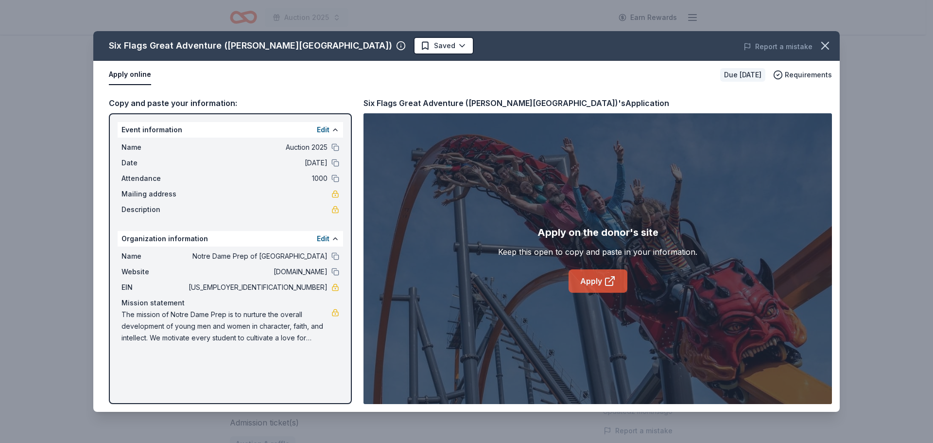
click at [594, 284] on link "Apply" at bounding box center [598, 280] width 59 height 23
click at [826, 45] on icon "button" at bounding box center [825, 45] width 7 height 7
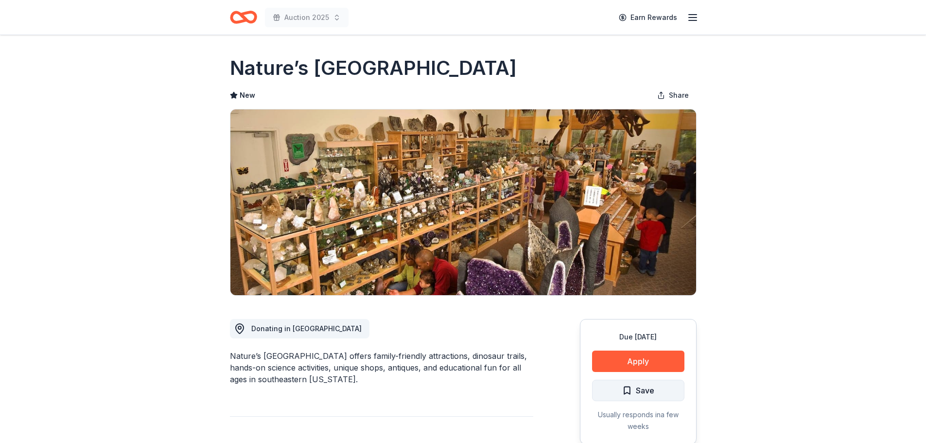
click at [628, 389] on span "Save" at bounding box center [638, 390] width 32 height 13
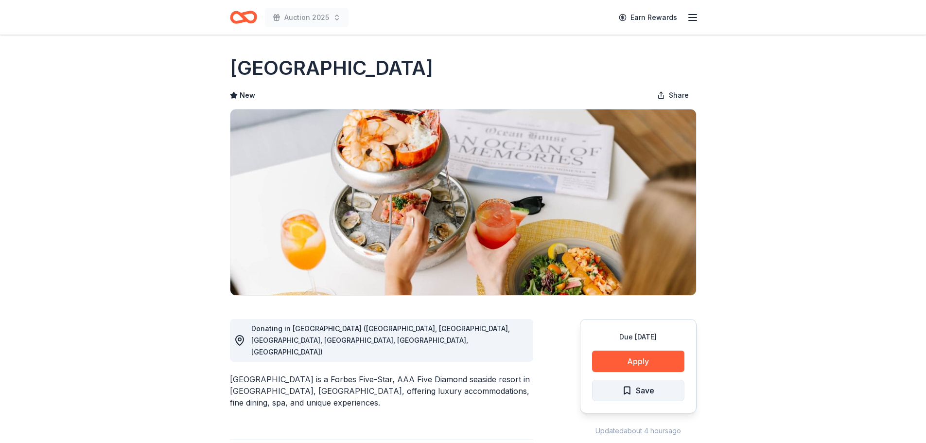
click at [636, 389] on span "Save" at bounding box center [645, 390] width 18 height 13
